Goal: Task Accomplishment & Management: Use online tool/utility

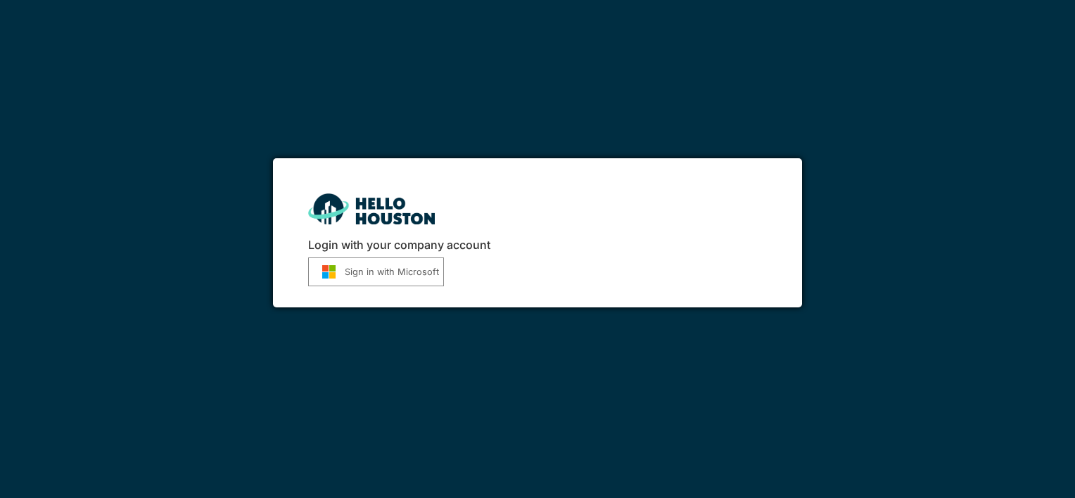
drag, startPoint x: 0, startPoint y: 0, endPoint x: 384, endPoint y: 272, distance: 470.4
click at [384, 272] on button "Sign in with Microsoft" at bounding box center [376, 272] width 136 height 29
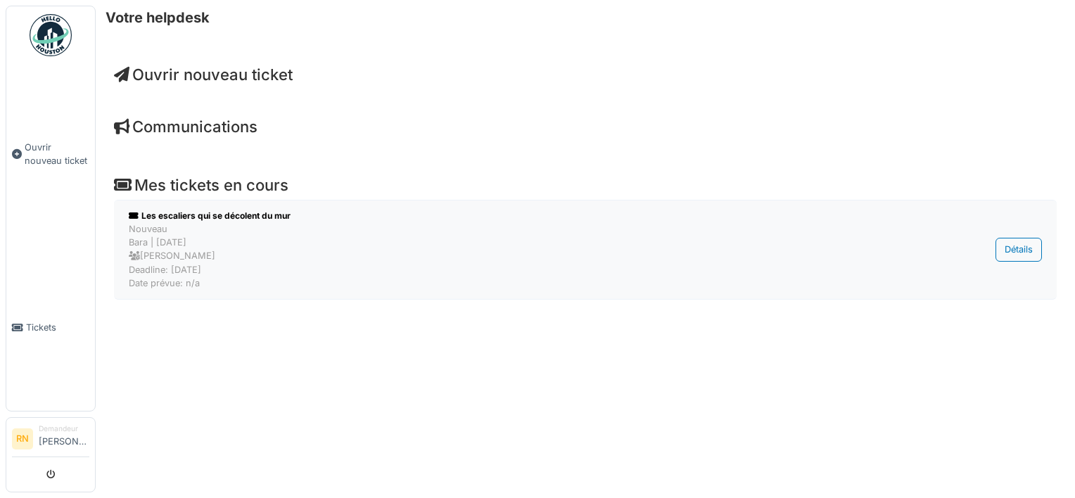
click at [183, 252] on div "Nouveau Bara | [DATE] [PERSON_NAME] Deadline: [DATE] Date prévue: n/a" at bounding box center [513, 256] width 768 height 68
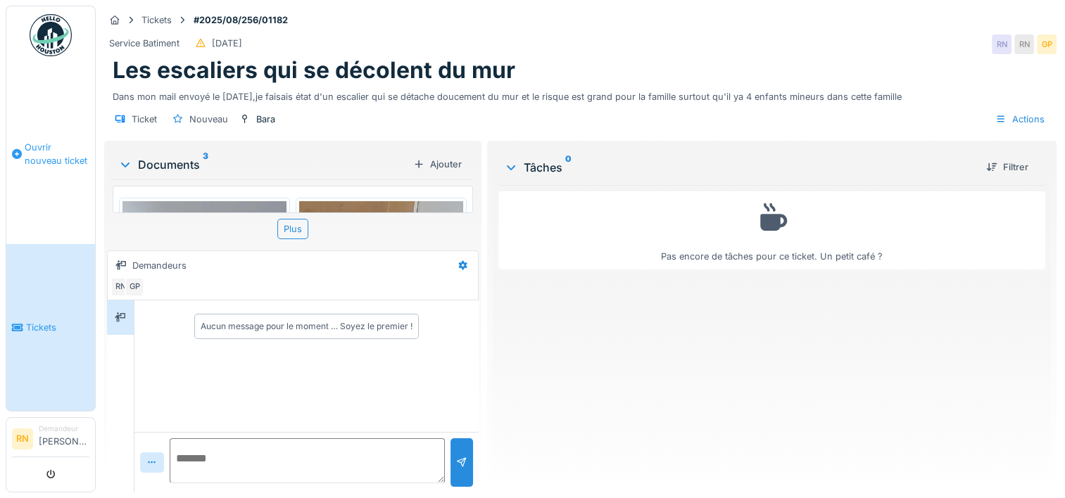
click at [37, 148] on span "Ouvrir nouveau ticket" at bounding box center [57, 154] width 65 height 27
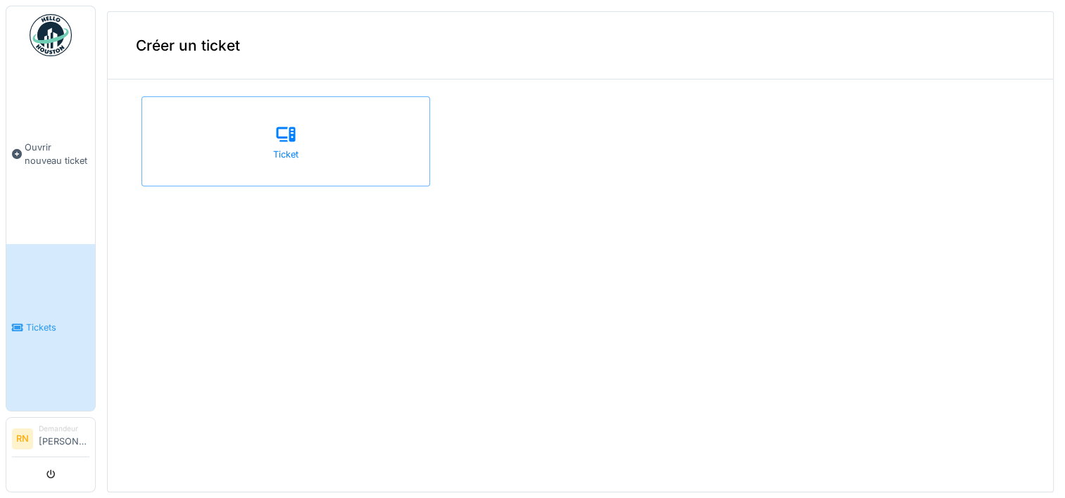
click at [48, 435] on li "Demandeur [PERSON_NAME]" at bounding box center [64, 439] width 51 height 30
